Goal: Transaction & Acquisition: Purchase product/service

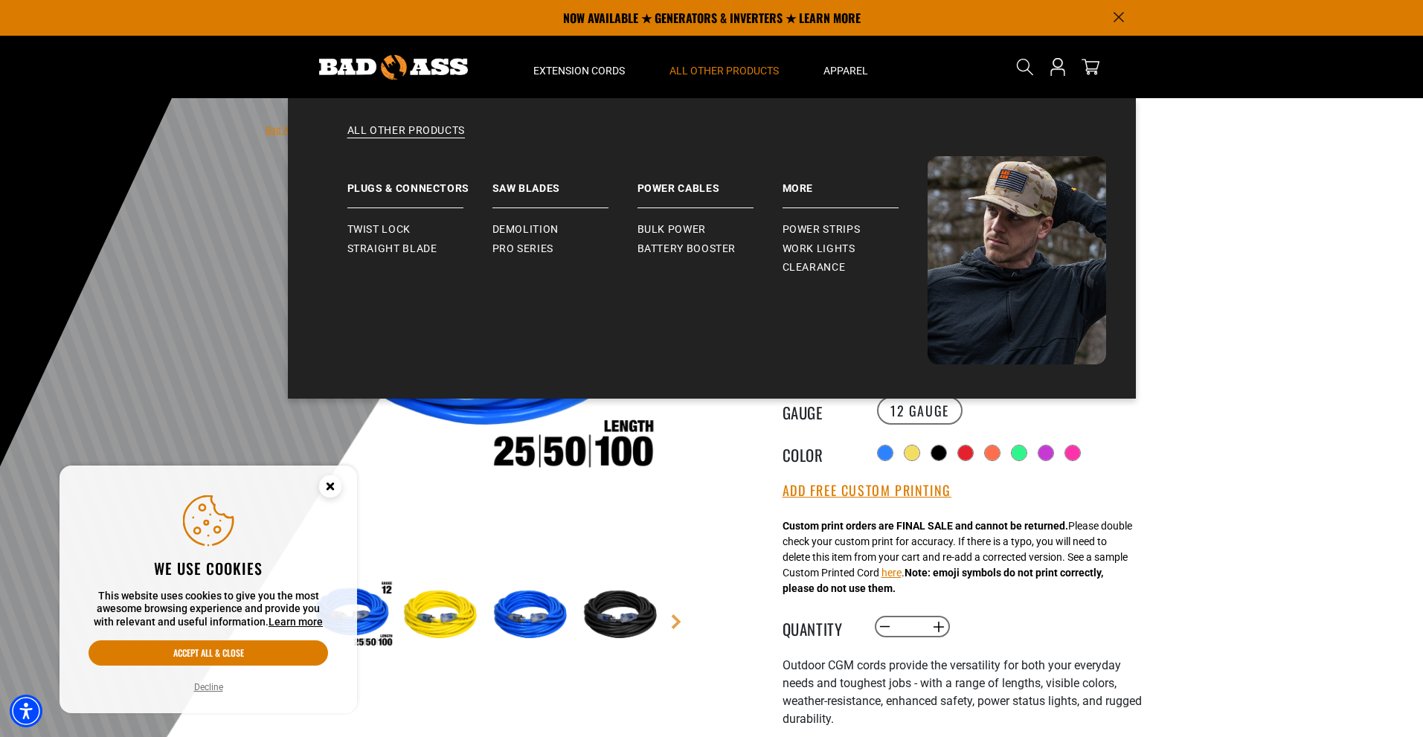
click at [702, 67] on span "All Other Products" at bounding box center [724, 70] width 109 height 13
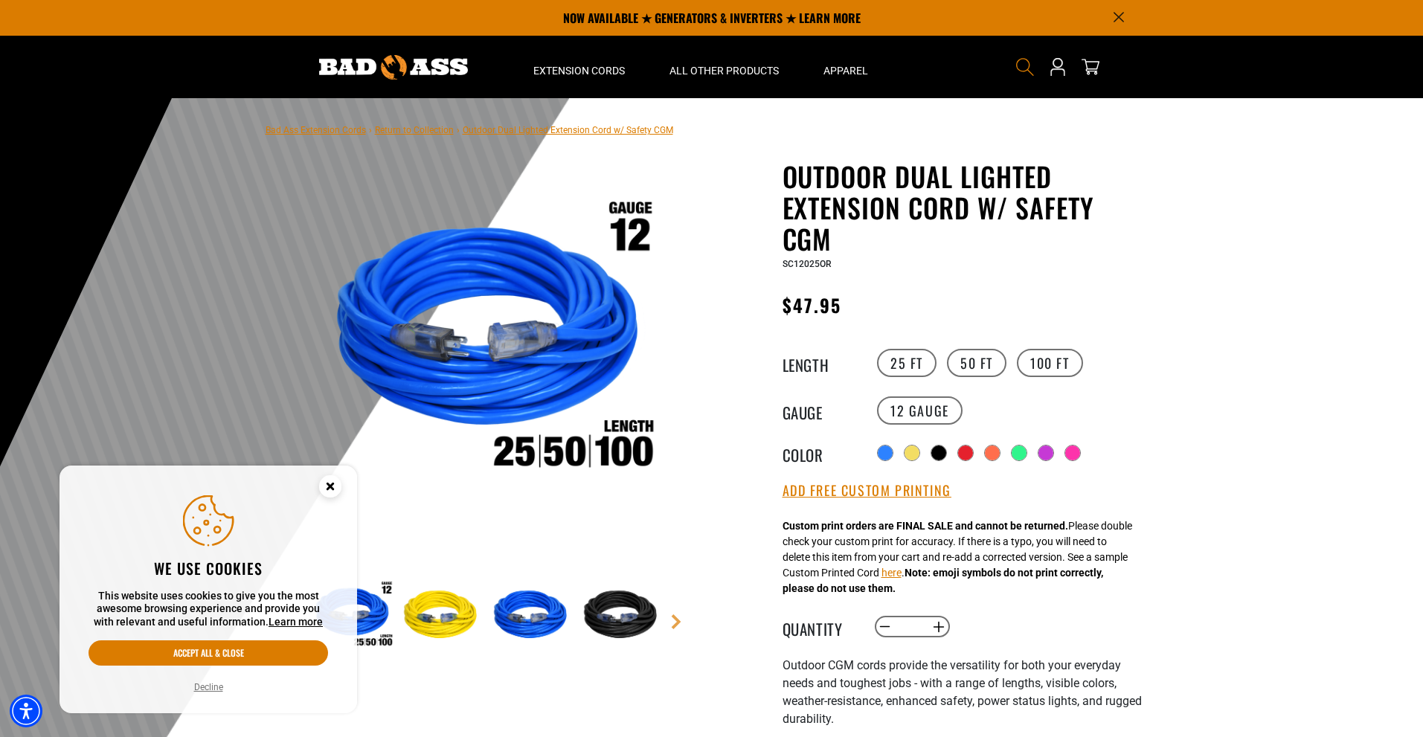
click at [1023, 62] on icon "Search" at bounding box center [1024, 66] width 19 height 19
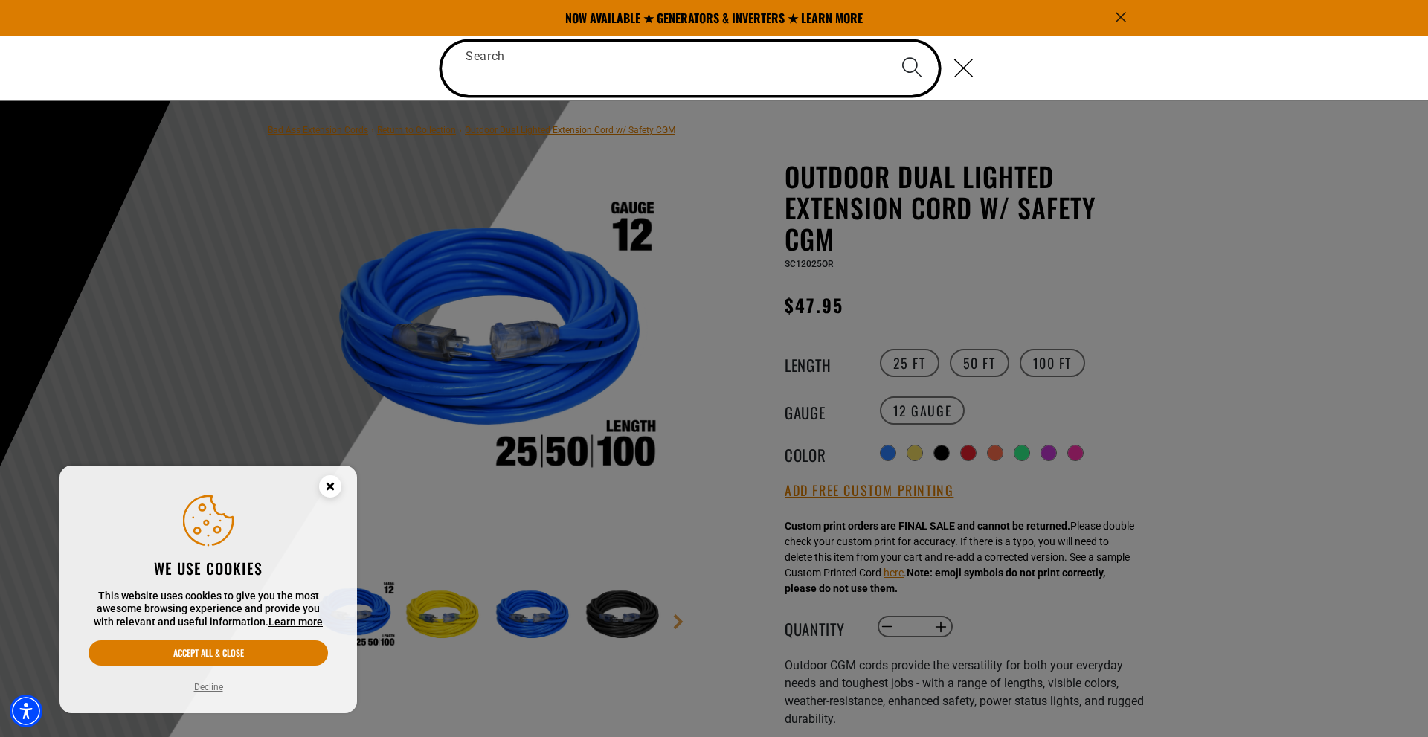
type input "*"
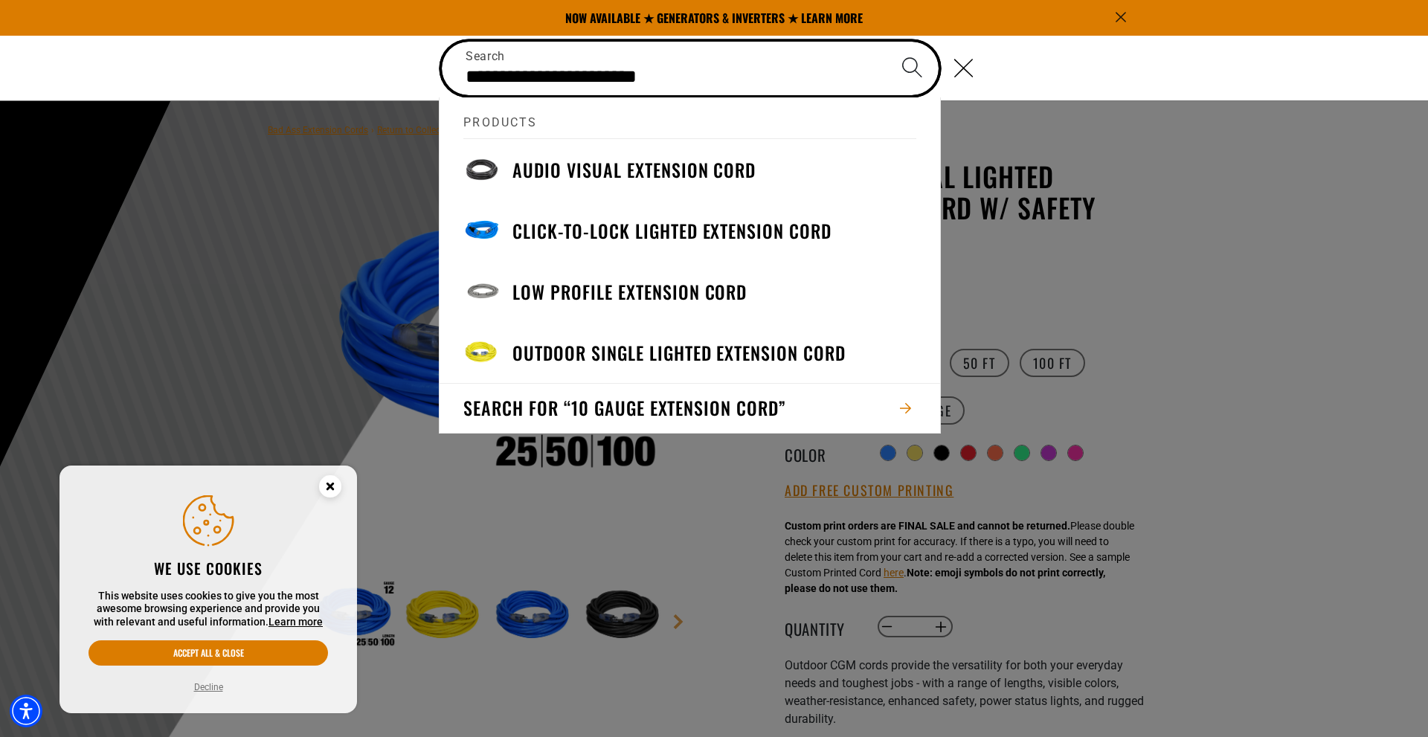
type input "**********"
click at [906, 65] on icon "Search" at bounding box center [913, 68] width 22 height 22
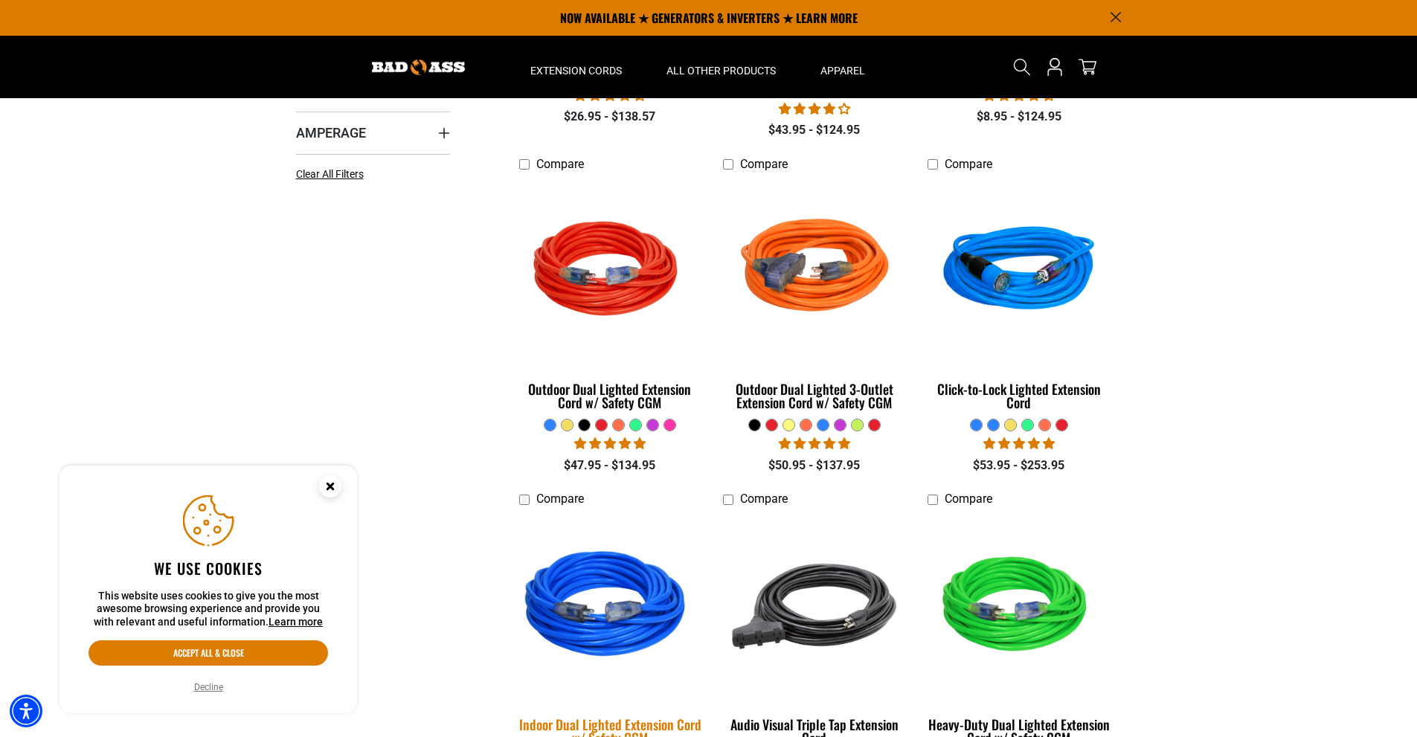
scroll to position [74, 0]
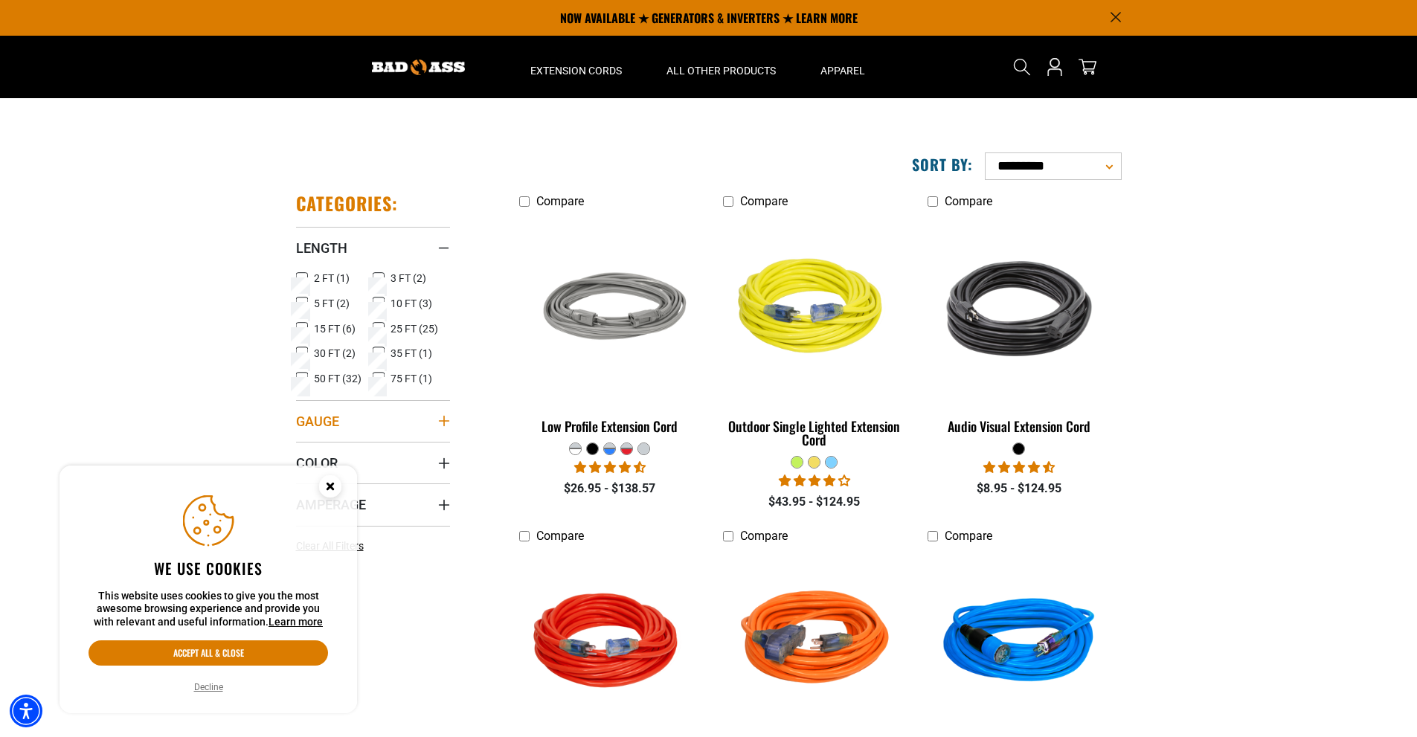
click at [441, 418] on icon "Gauge" at bounding box center [444, 421] width 12 height 12
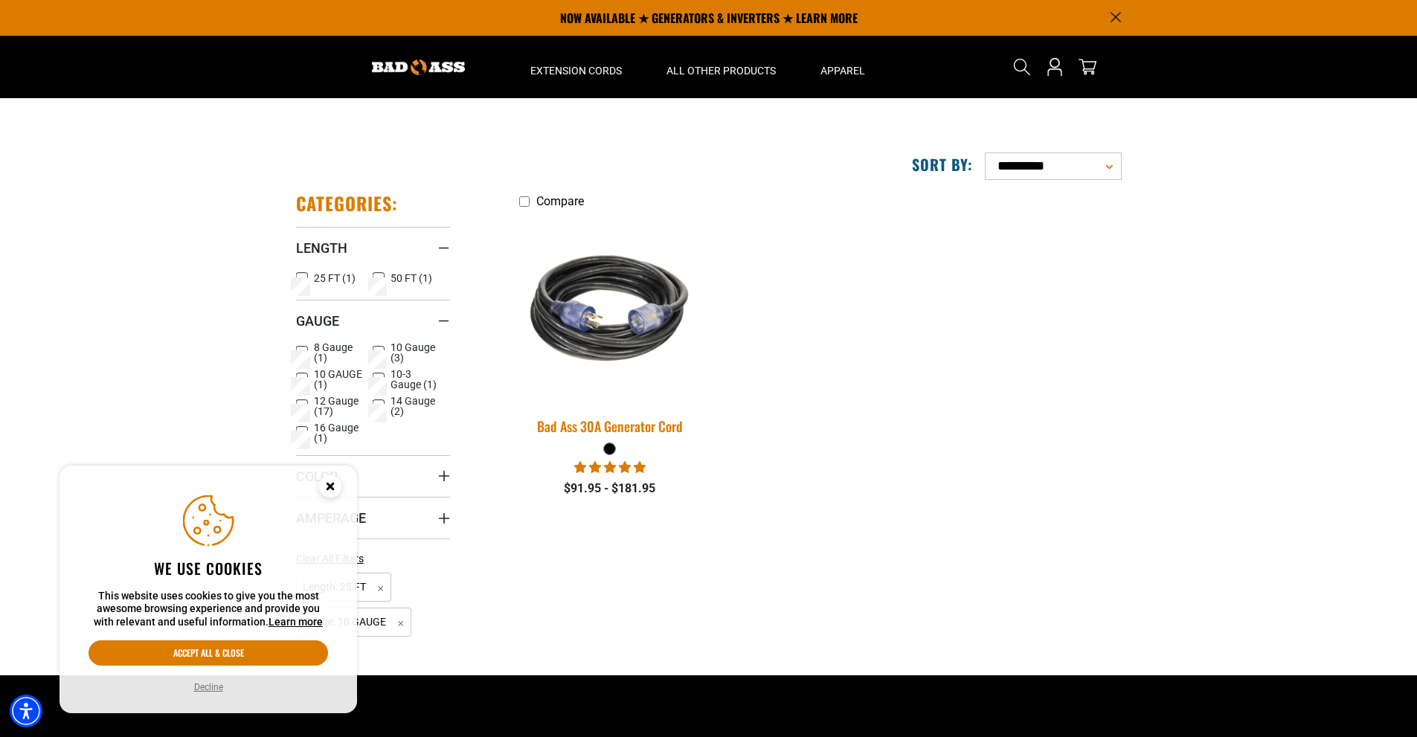
click at [609, 424] on div "Bad Ass 30A Generator Cord" at bounding box center [610, 426] width 182 height 13
